Goal: Go to known website: Access a specific website the user already knows

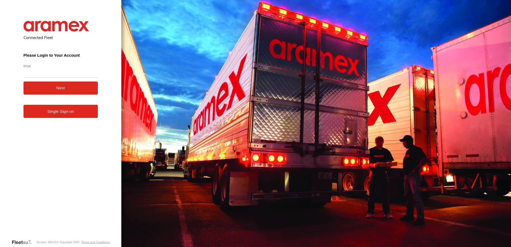
click at [45, 74] on input "Email" at bounding box center [61, 73] width 75 height 10
type input "**********"
click at [24, 81] on button "Next" at bounding box center [61, 87] width 75 height 13
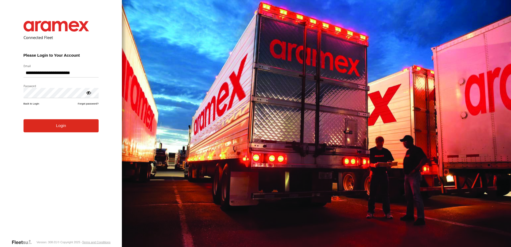
click at [64, 121] on button "Login" at bounding box center [61, 125] width 75 height 13
